Goal: Communication & Community: Ask a question

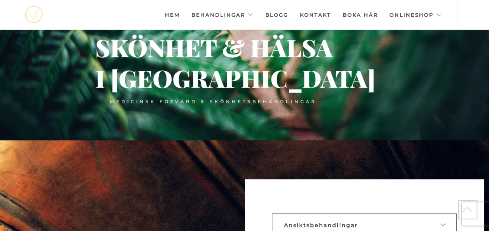
scroll to position [93, 0]
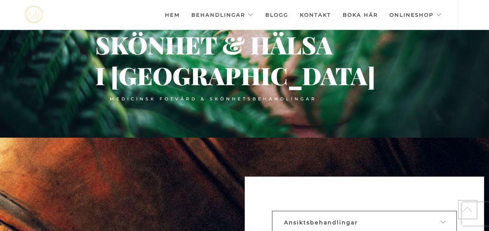
click at [323, 13] on link "Kontakt" at bounding box center [315, 14] width 31 height 27
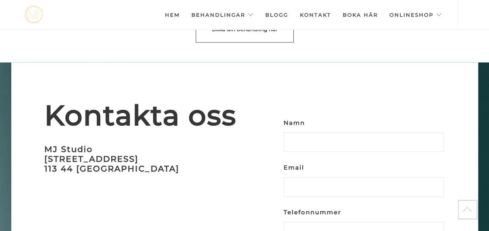
scroll to position [2252, 0]
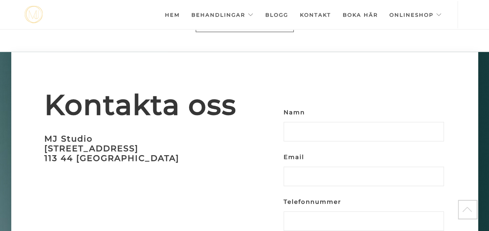
click at [375, 122] on input "Namn" at bounding box center [364, 131] width 160 height 19
type input "[PERSON_NAME]"
click at [356, 167] on input "Email" at bounding box center [364, 176] width 160 height 19
type input "[EMAIL_ADDRESS][DOMAIN_NAME]"
click at [314, 212] on input "Telefonnummer" at bounding box center [364, 221] width 160 height 19
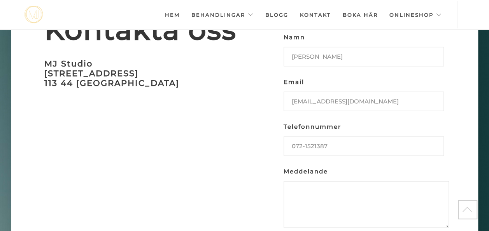
scroll to position [2329, 0]
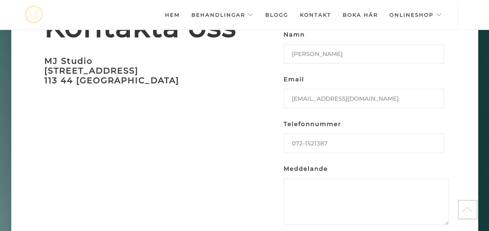
type input "072-1521387"
click at [328, 179] on textarea "Meddelande" at bounding box center [366, 202] width 165 height 47
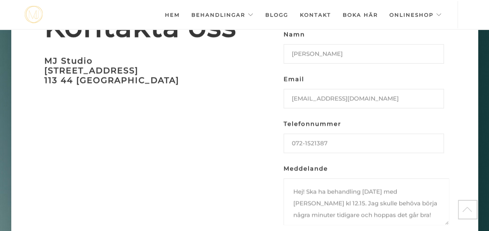
type textarea "Hej! Ska ha behandling [DATE] med [PERSON_NAME] kl 12.15. Jag skulle behöva bör…"
